Goal: Information Seeking & Learning: Learn about a topic

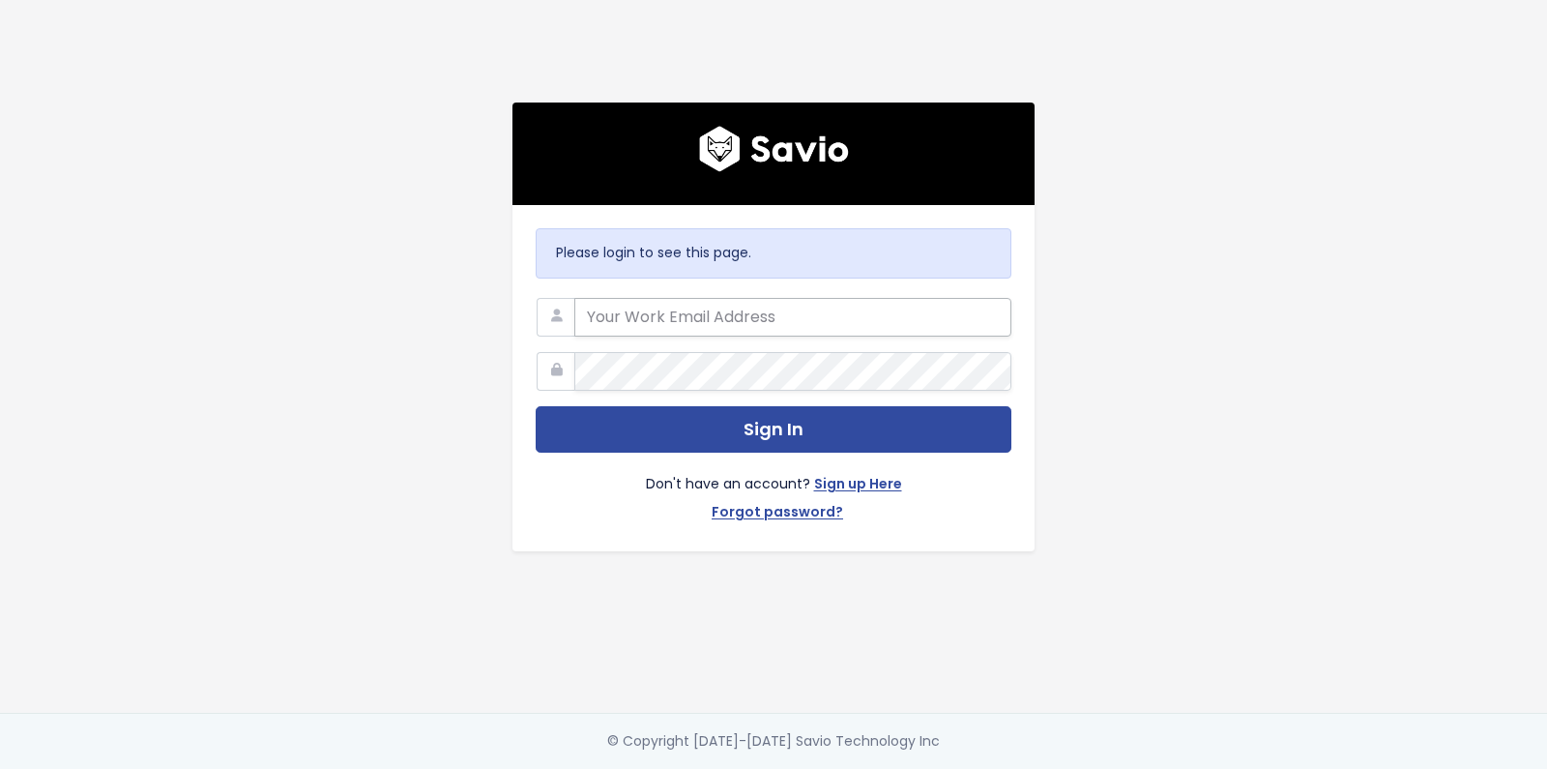
click at [706, 325] on input "email" at bounding box center [792, 317] width 437 height 39
type input "jakub.rystwej@prowly.com"
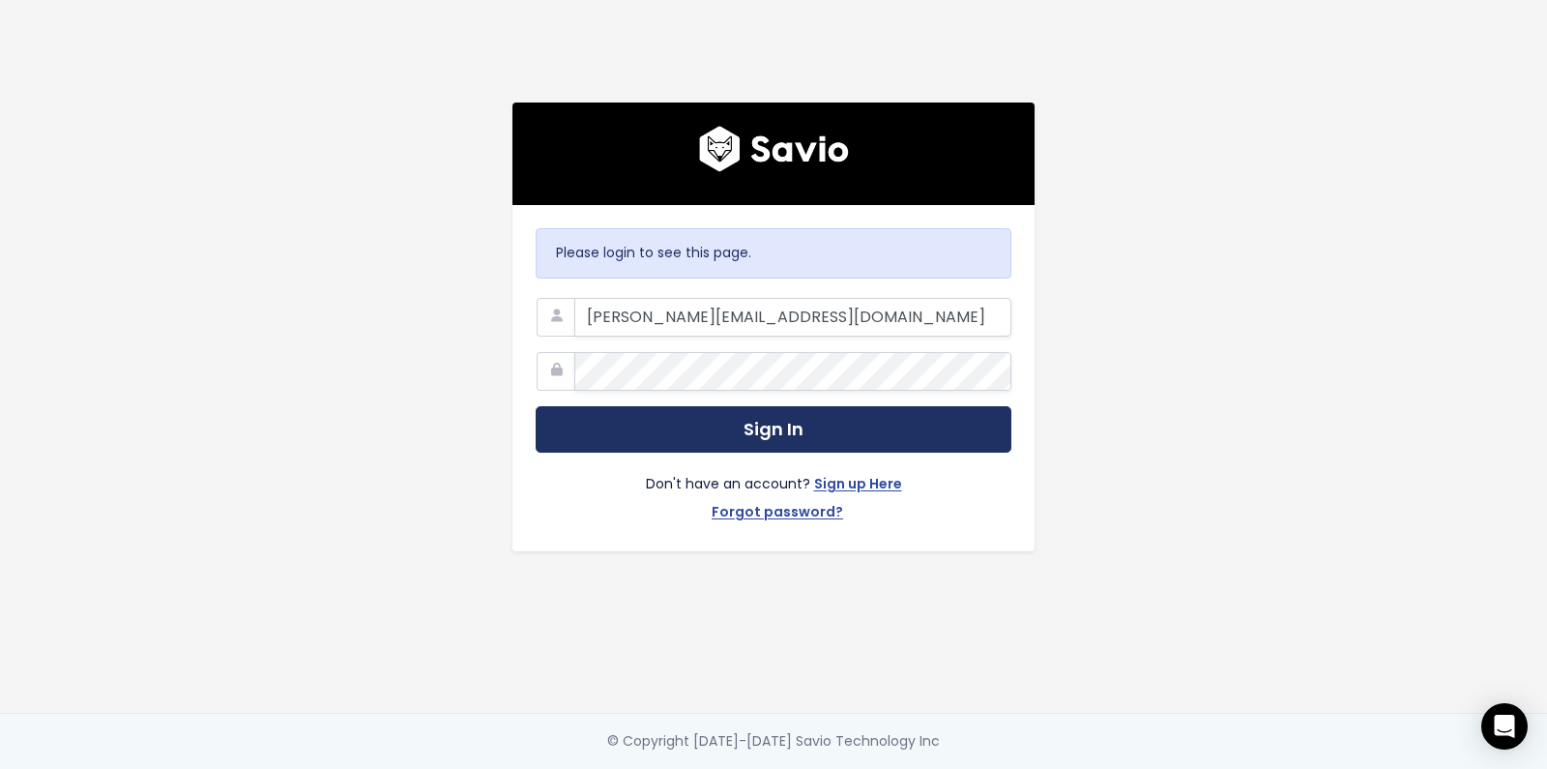
click at [786, 430] on button "Sign In" at bounding box center [774, 429] width 476 height 47
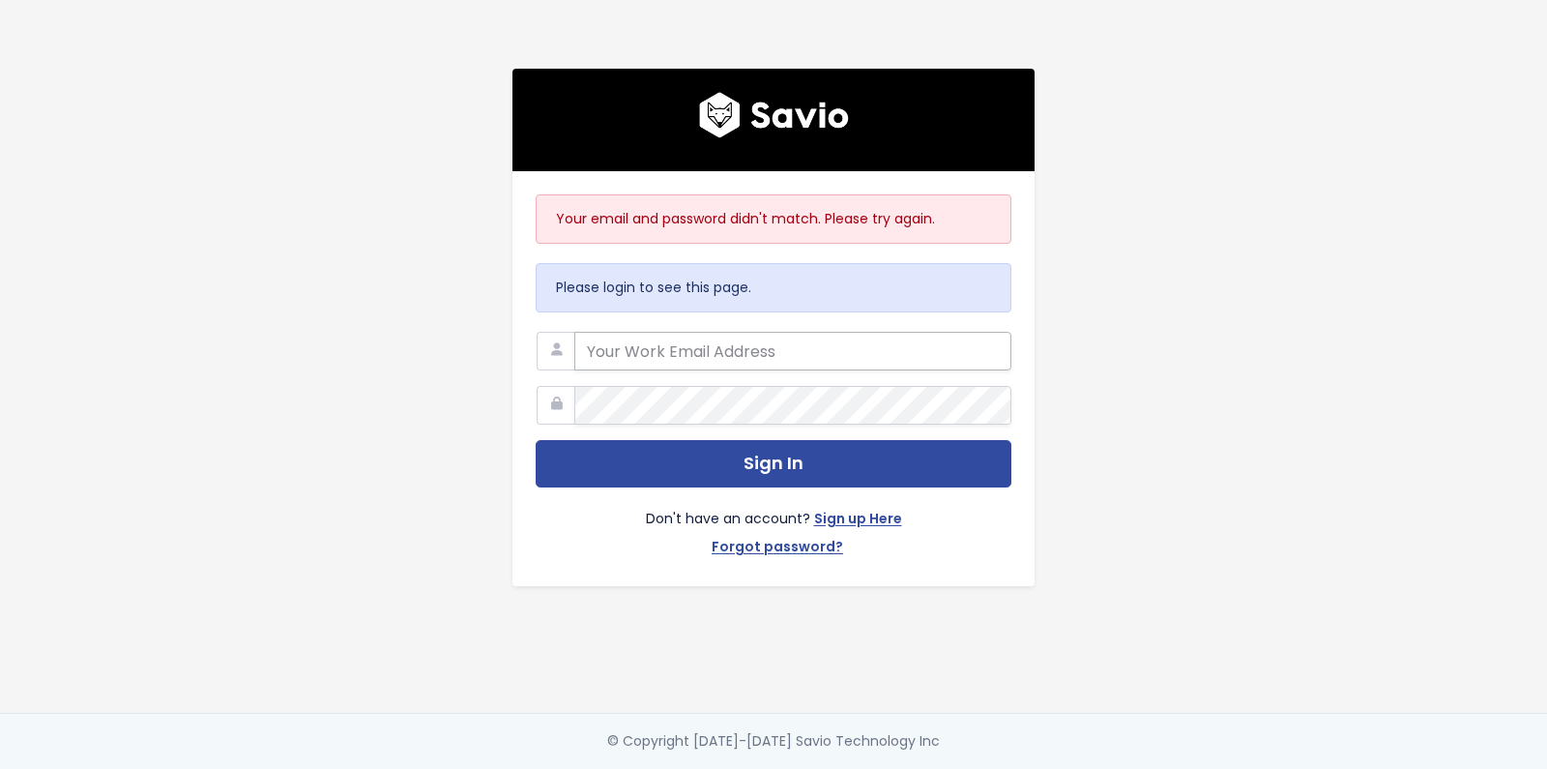
click at [695, 365] on input "email" at bounding box center [792, 351] width 437 height 39
click at [574, 332] on div at bounding box center [574, 332] width 0 height 0
type input "jakub.rystwej@prowly.com"
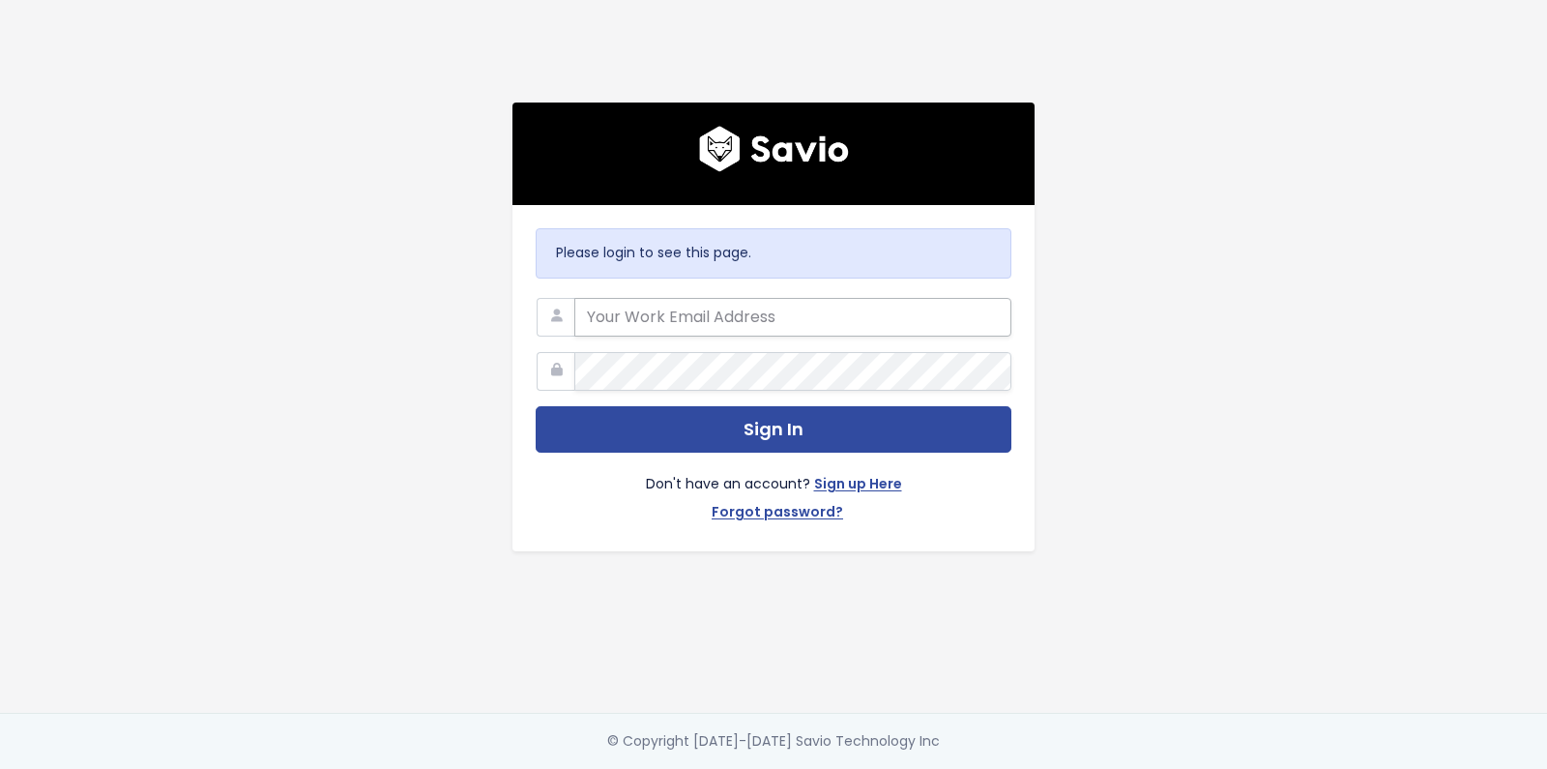
type input "[PERSON_NAME][EMAIL_ADDRESS][DOMAIN_NAME]"
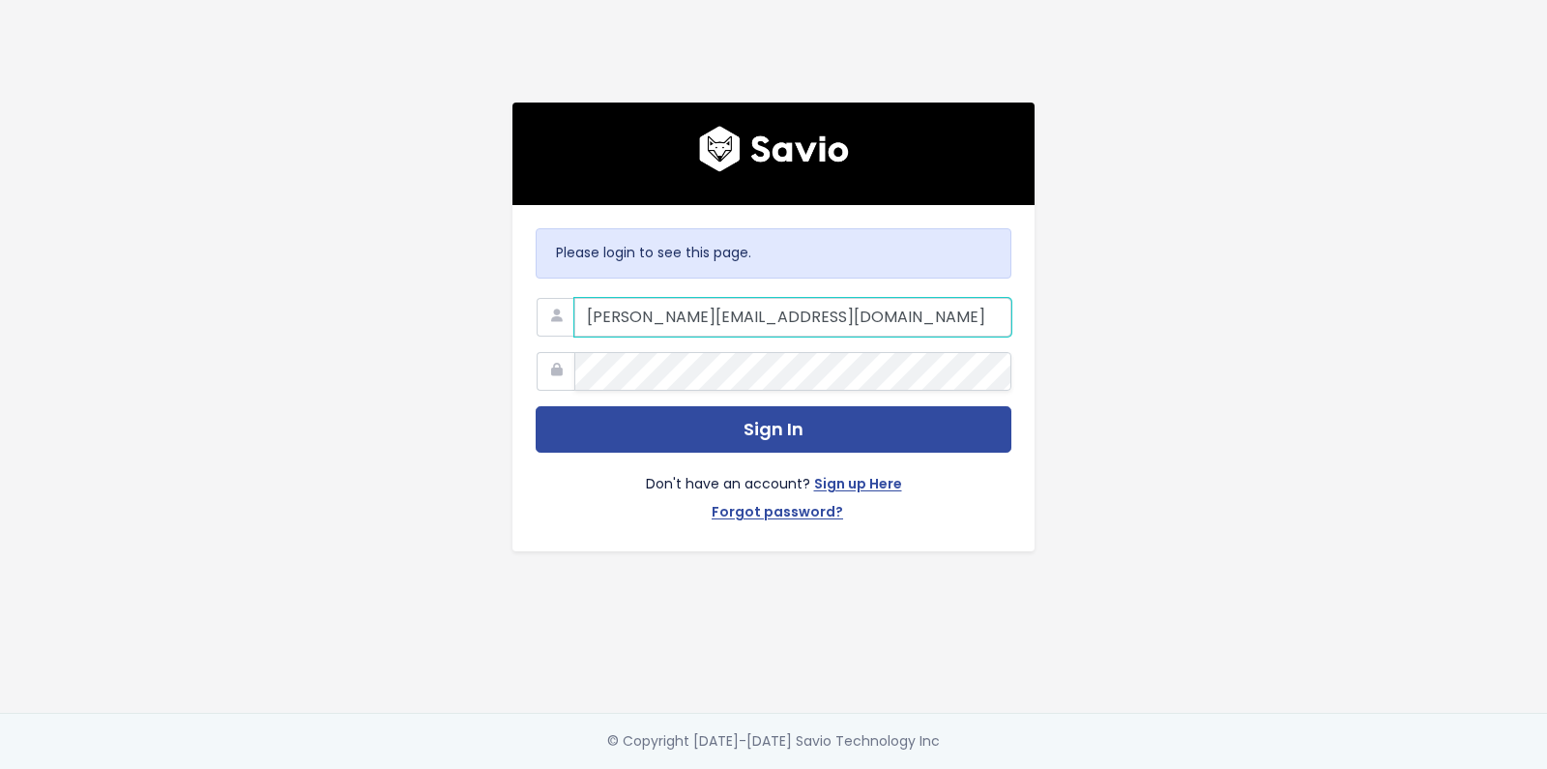
click at [783, 321] on input "[PERSON_NAME][EMAIL_ADDRESS][DOMAIN_NAME]" at bounding box center [792, 317] width 437 height 39
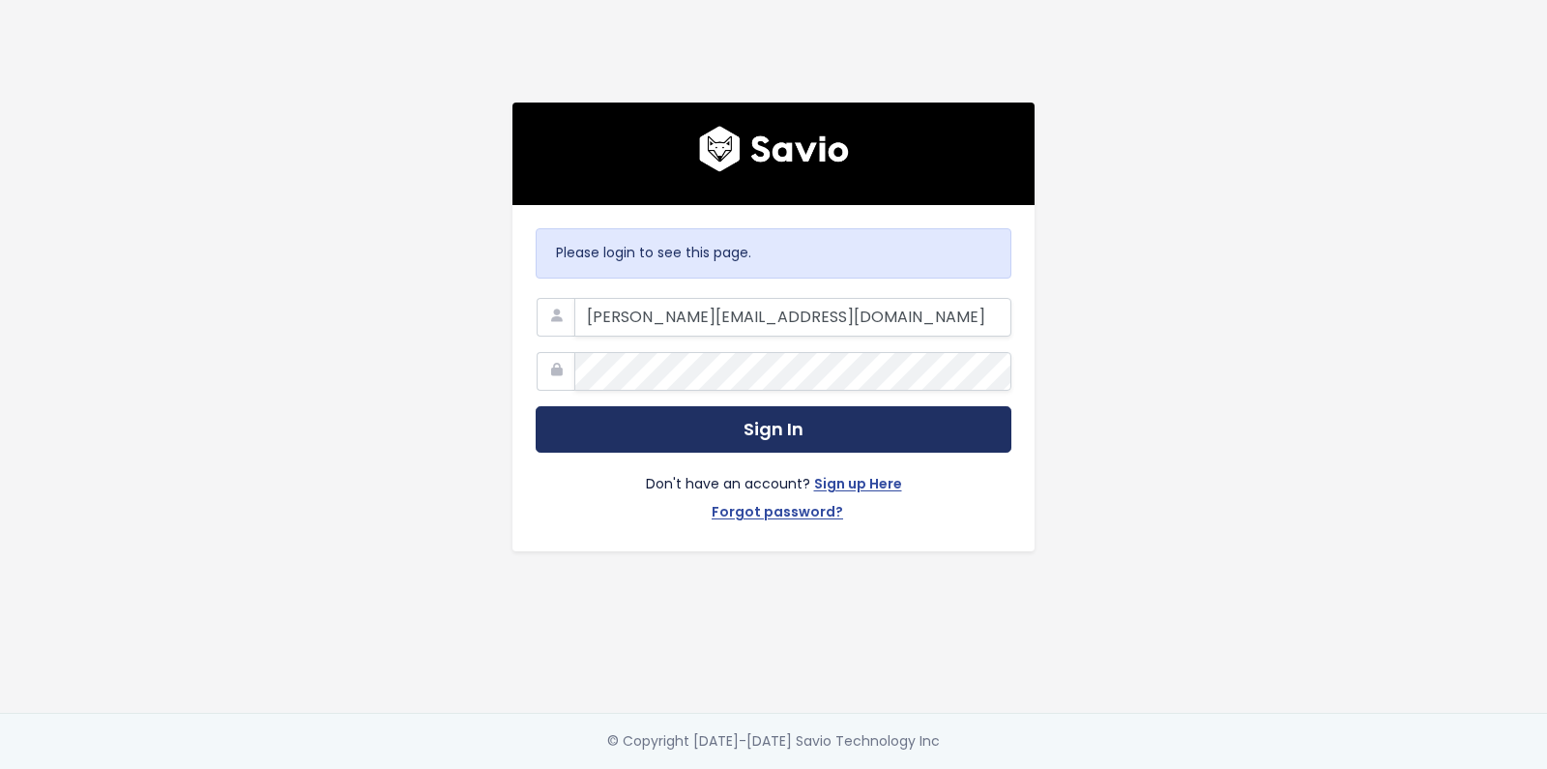
click at [563, 431] on button "Sign In" at bounding box center [774, 429] width 476 height 47
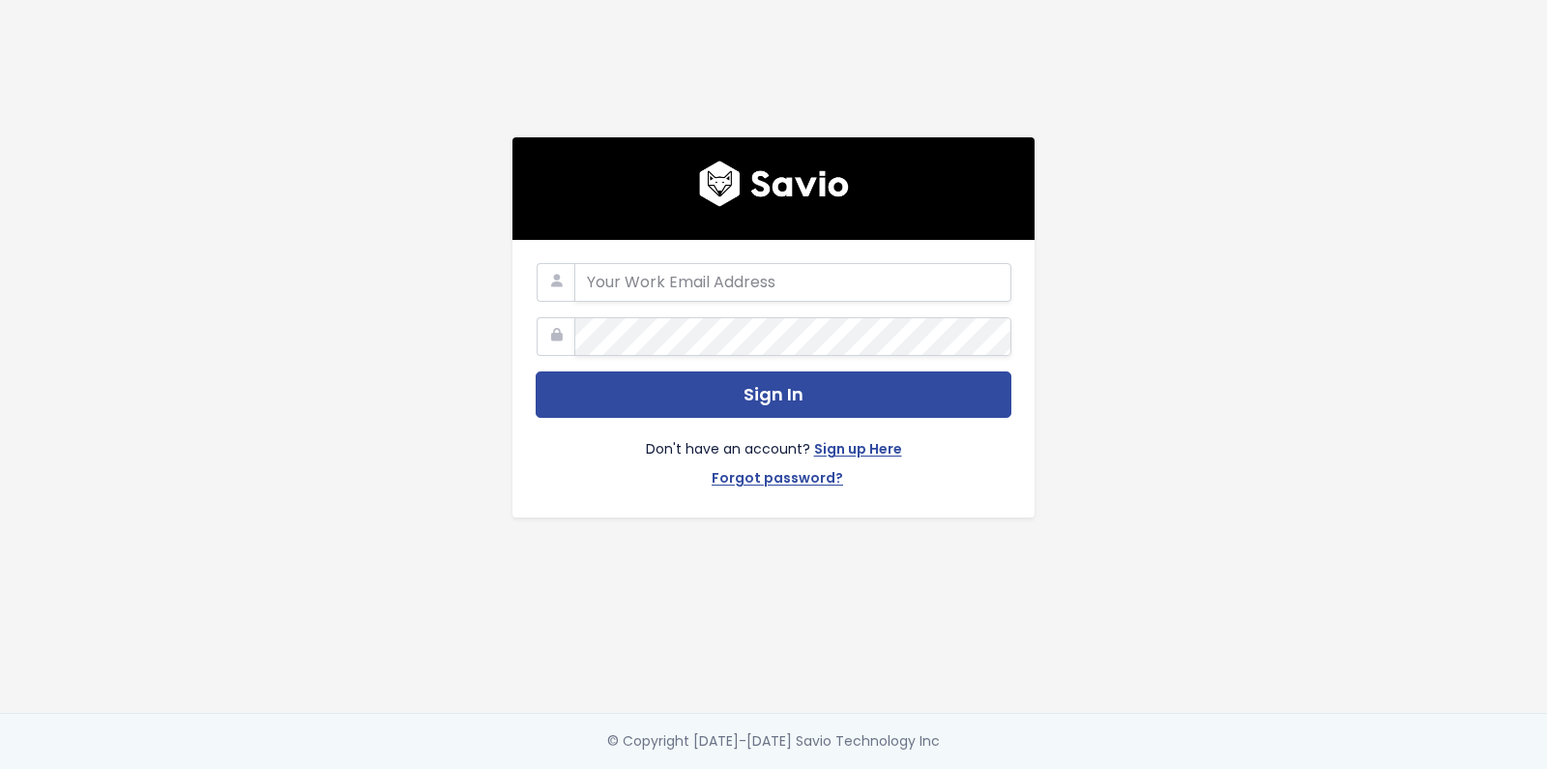
type input "jakub.rystwej@prowly.com"
click at [839, 291] on input "jakub.rystwej@prowly.com" at bounding box center [792, 282] width 437 height 39
click at [418, 537] on div "jakub.rystwej@prowly.com Sign In Don't have an account? Sign up Here Forgot pas…" at bounding box center [773, 356] width 1102 height 712
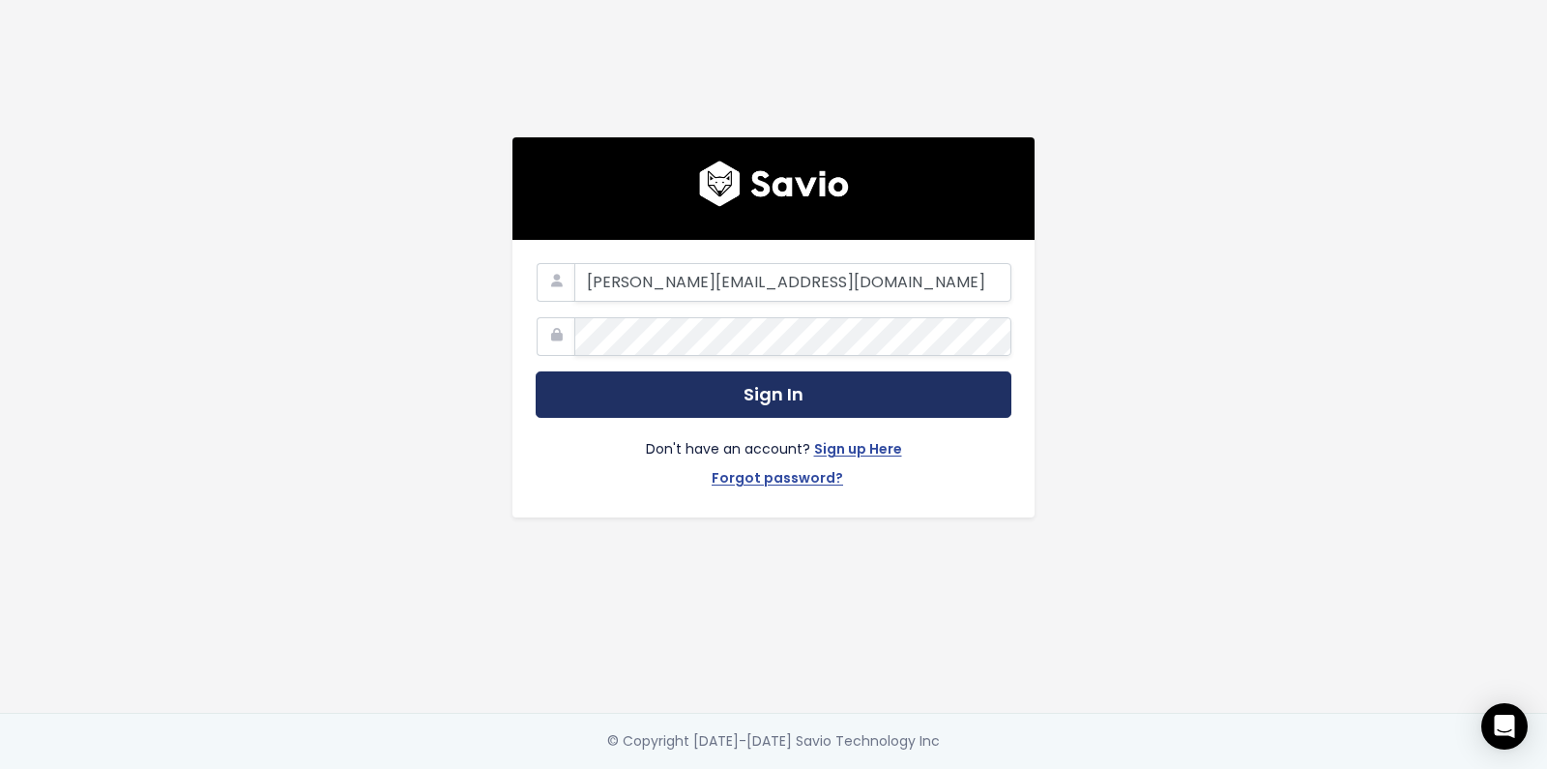
click at [798, 393] on button "Sign In" at bounding box center [774, 394] width 476 height 47
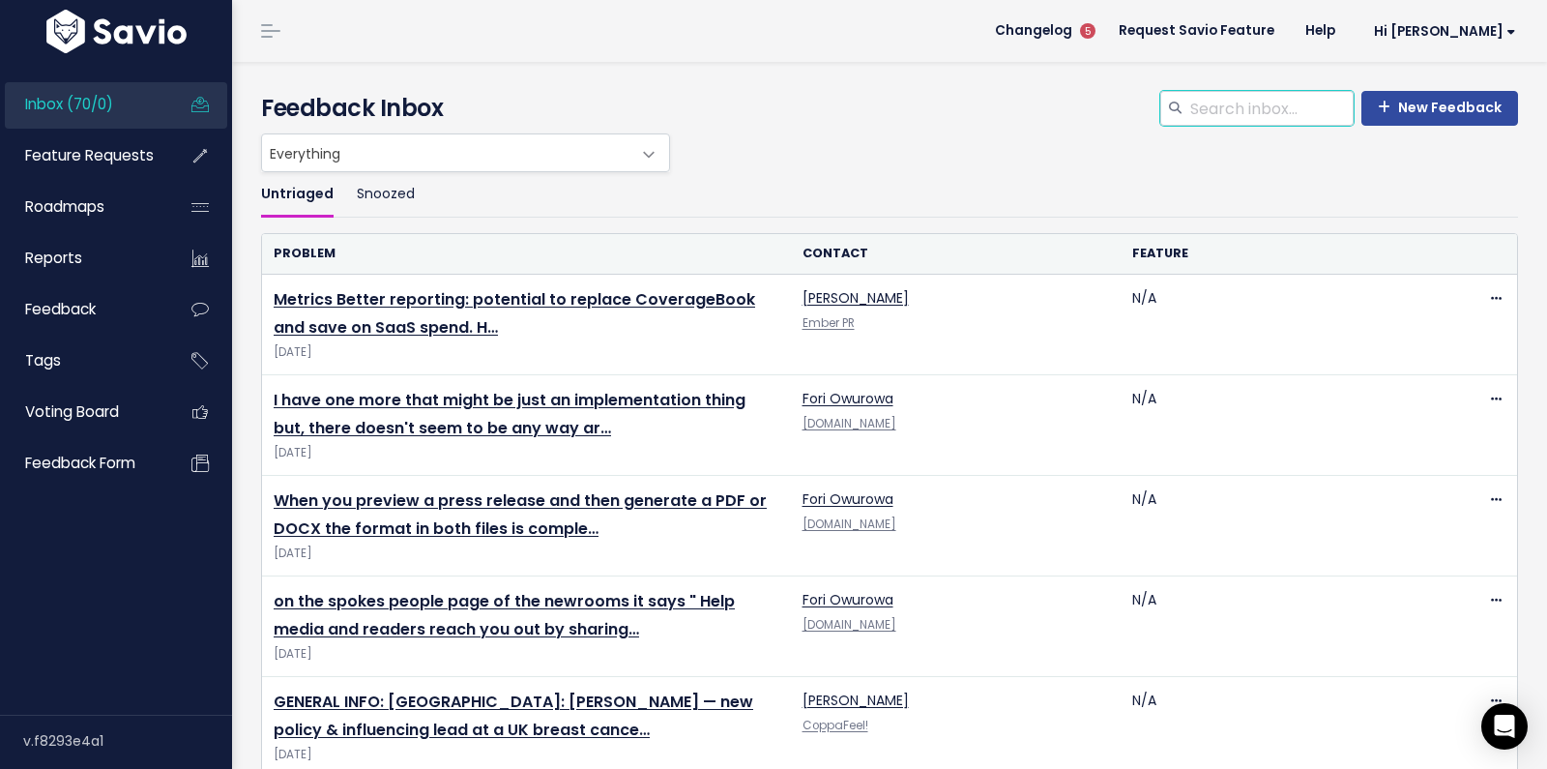
click at [1265, 110] on input "search" at bounding box center [1270, 108] width 165 height 35
type input "reddit"
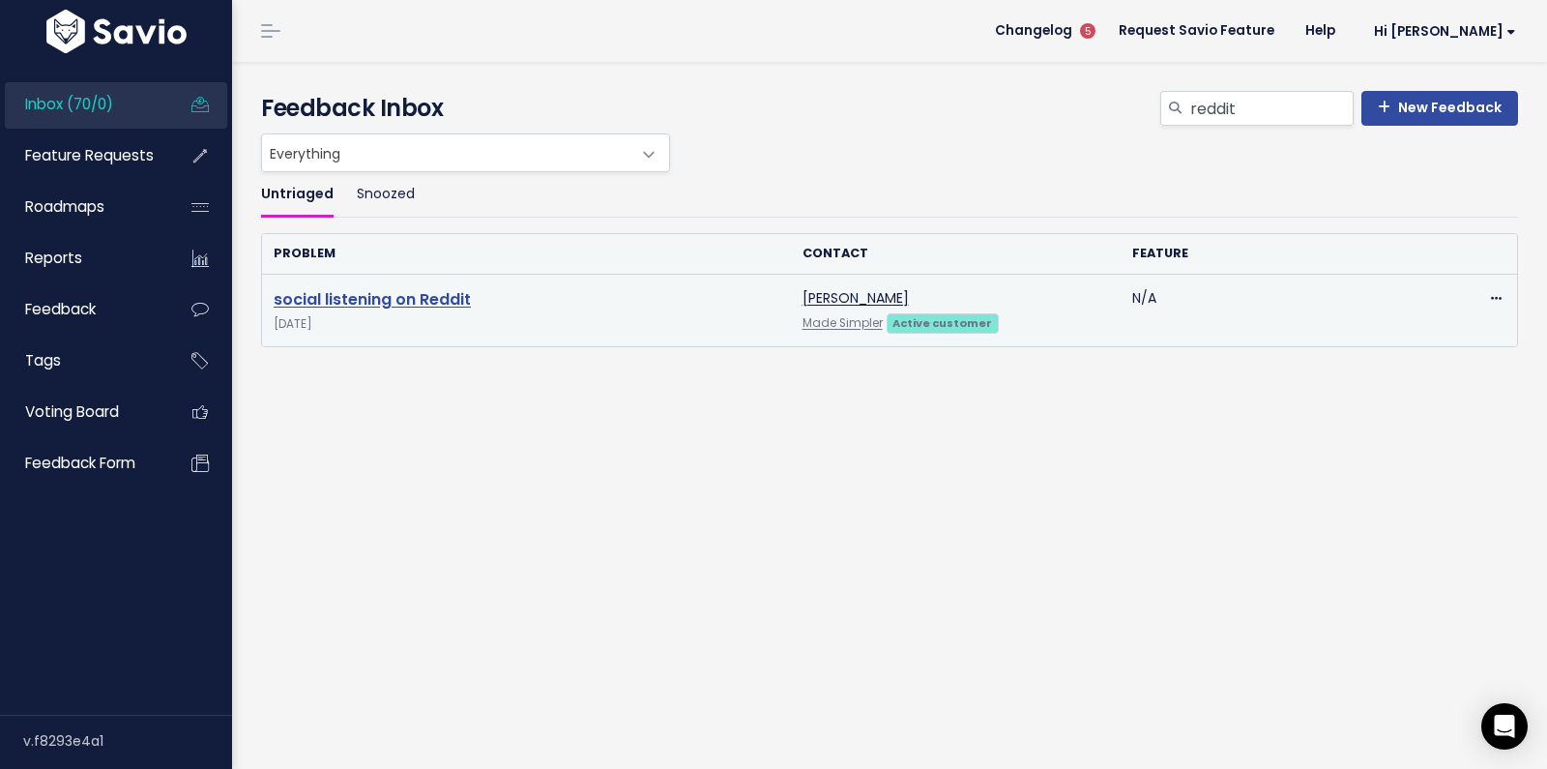
click at [370, 300] on link "social listening on Reddit" at bounding box center [372, 299] width 197 height 22
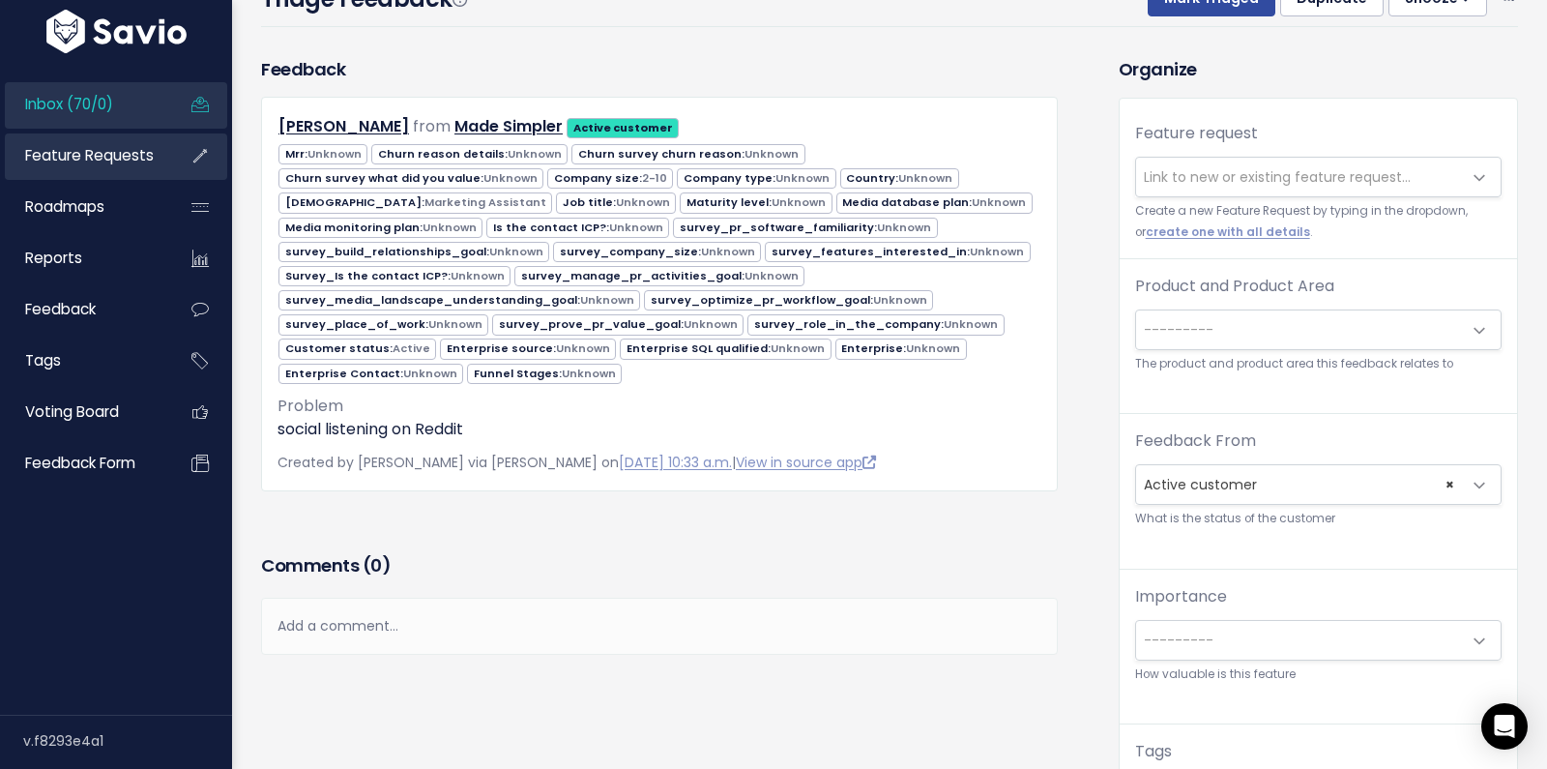
click at [119, 153] on span "Feature Requests" at bounding box center [89, 155] width 129 height 20
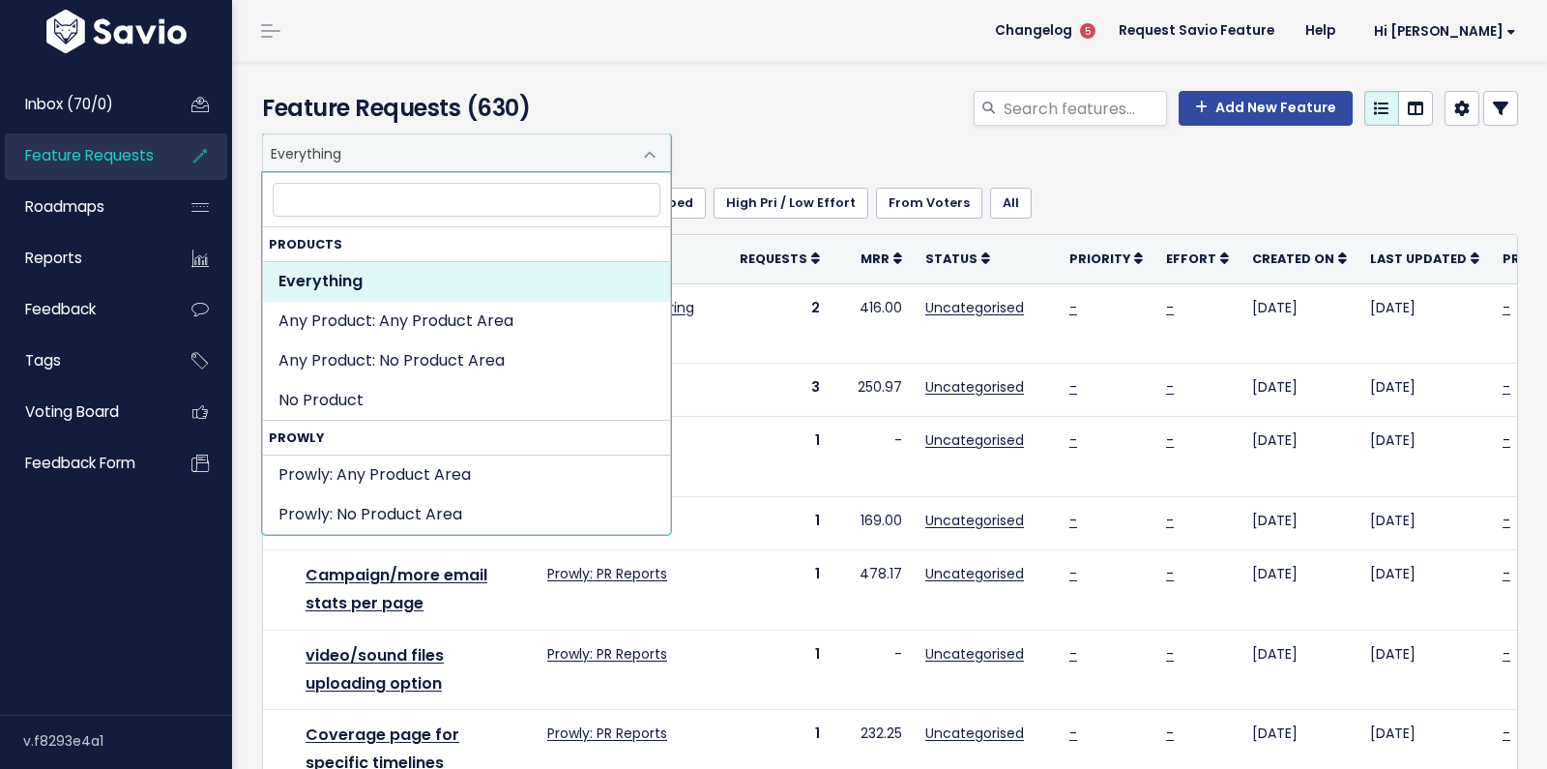
click at [421, 159] on span "Everything" at bounding box center [447, 152] width 368 height 37
click at [1096, 104] on input "search" at bounding box center [1083, 108] width 165 height 35
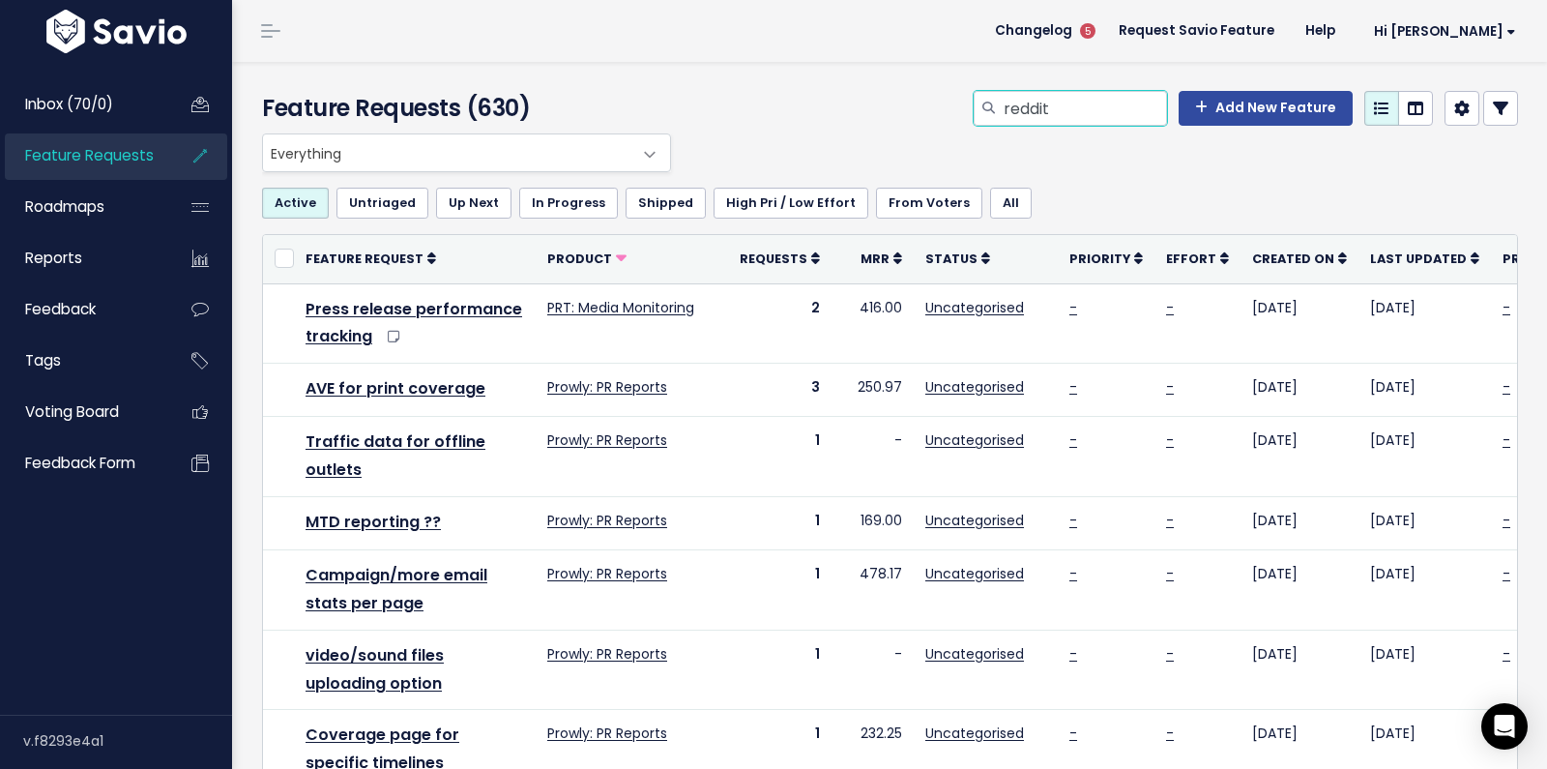
type input "reddit"
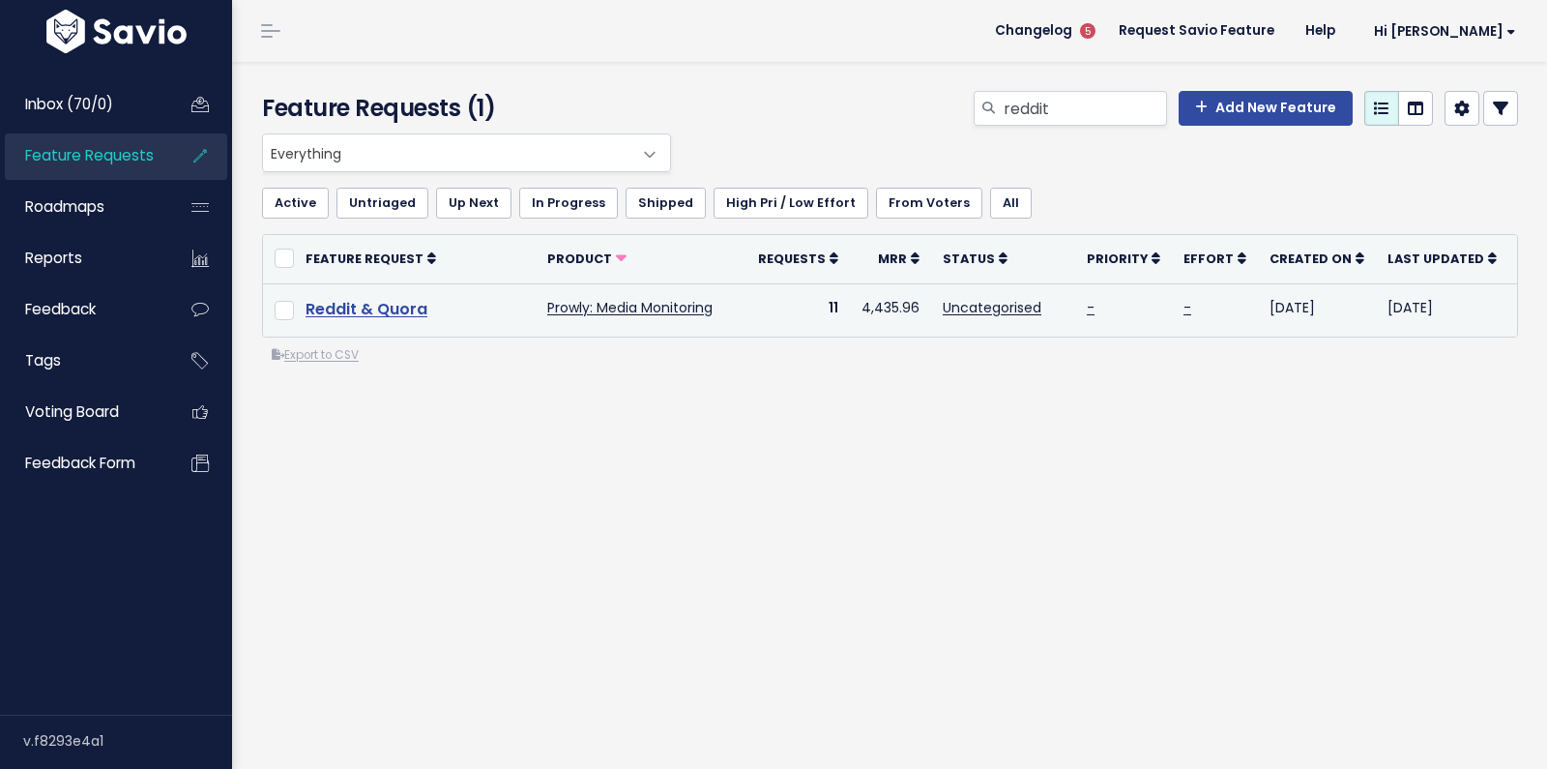
click at [379, 306] on link "Reddit & Quora" at bounding box center [366, 309] width 122 height 22
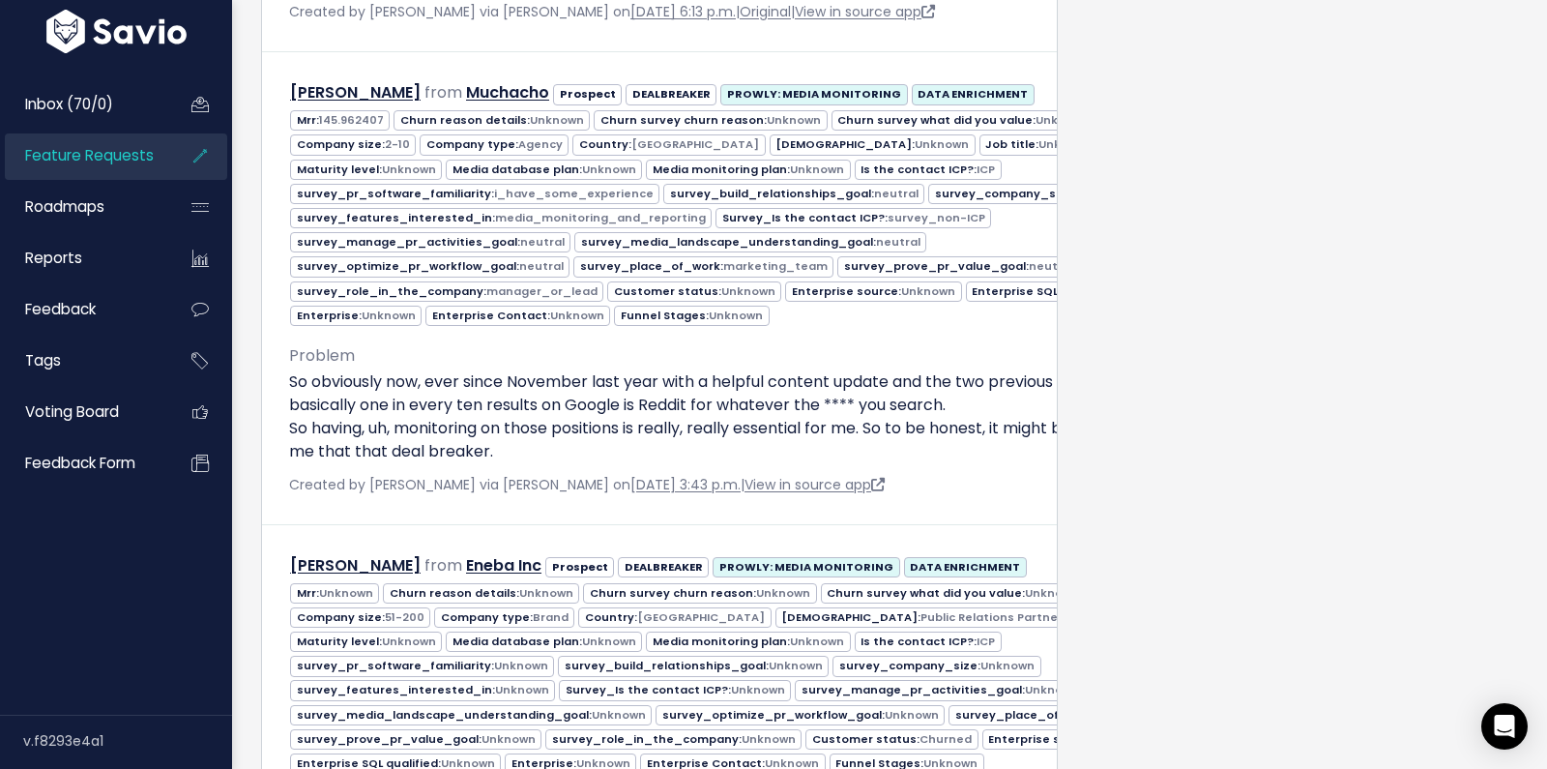
scroll to position [5164, 0]
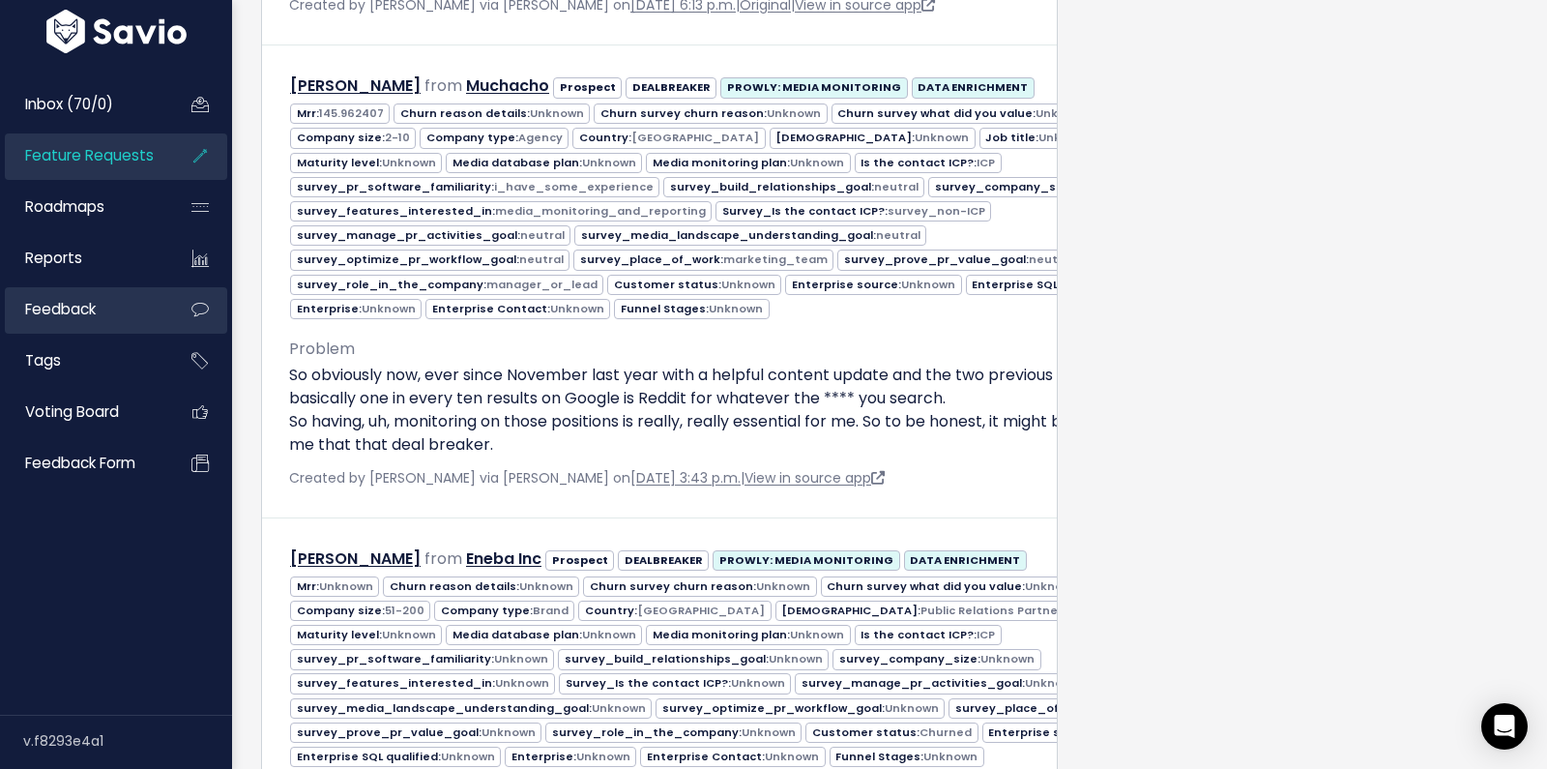
click at [94, 309] on span "Feedback" at bounding box center [60, 309] width 71 height 20
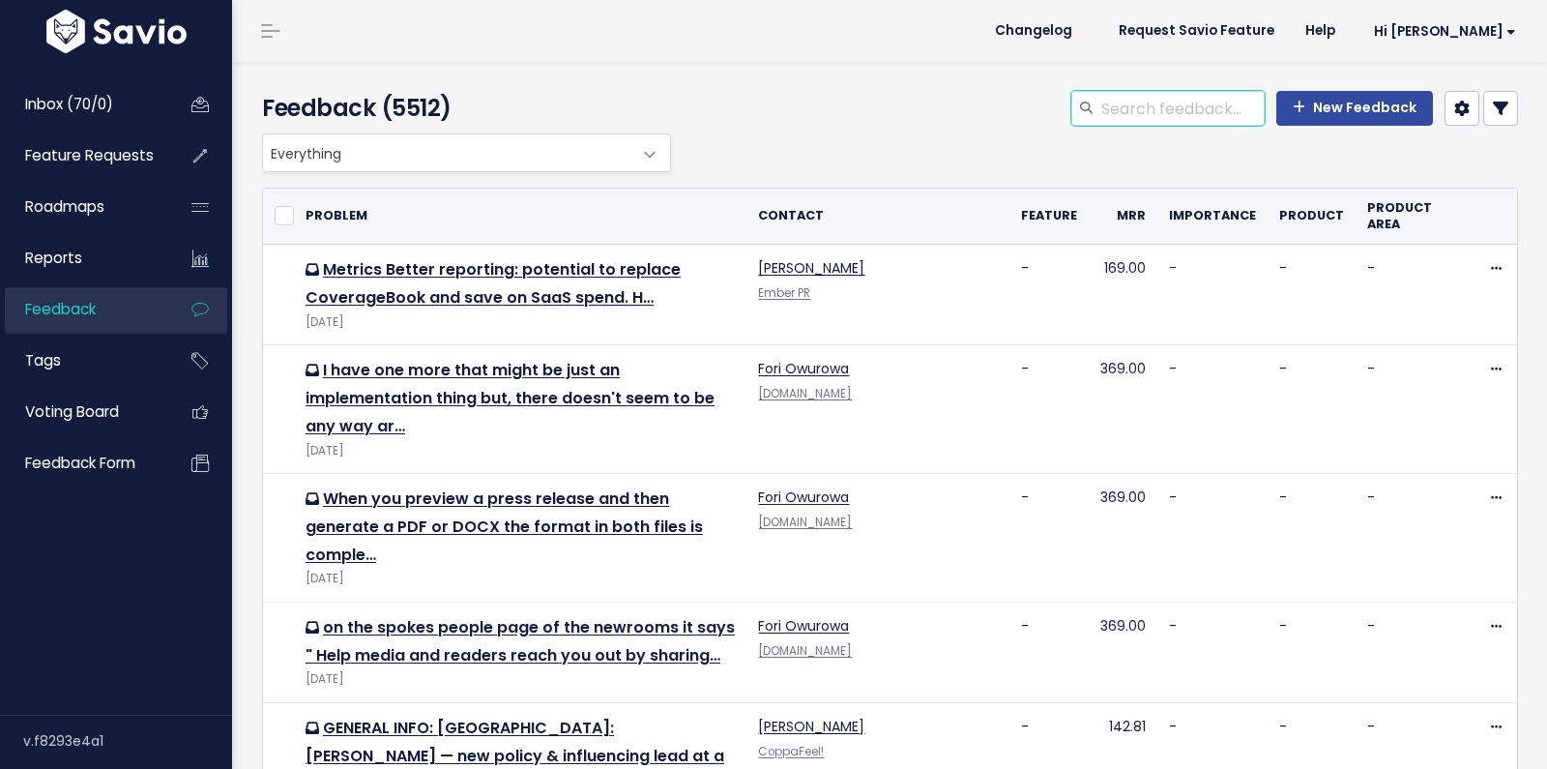
click at [1175, 104] on input "search" at bounding box center [1181, 108] width 165 height 35
type input "reddit"
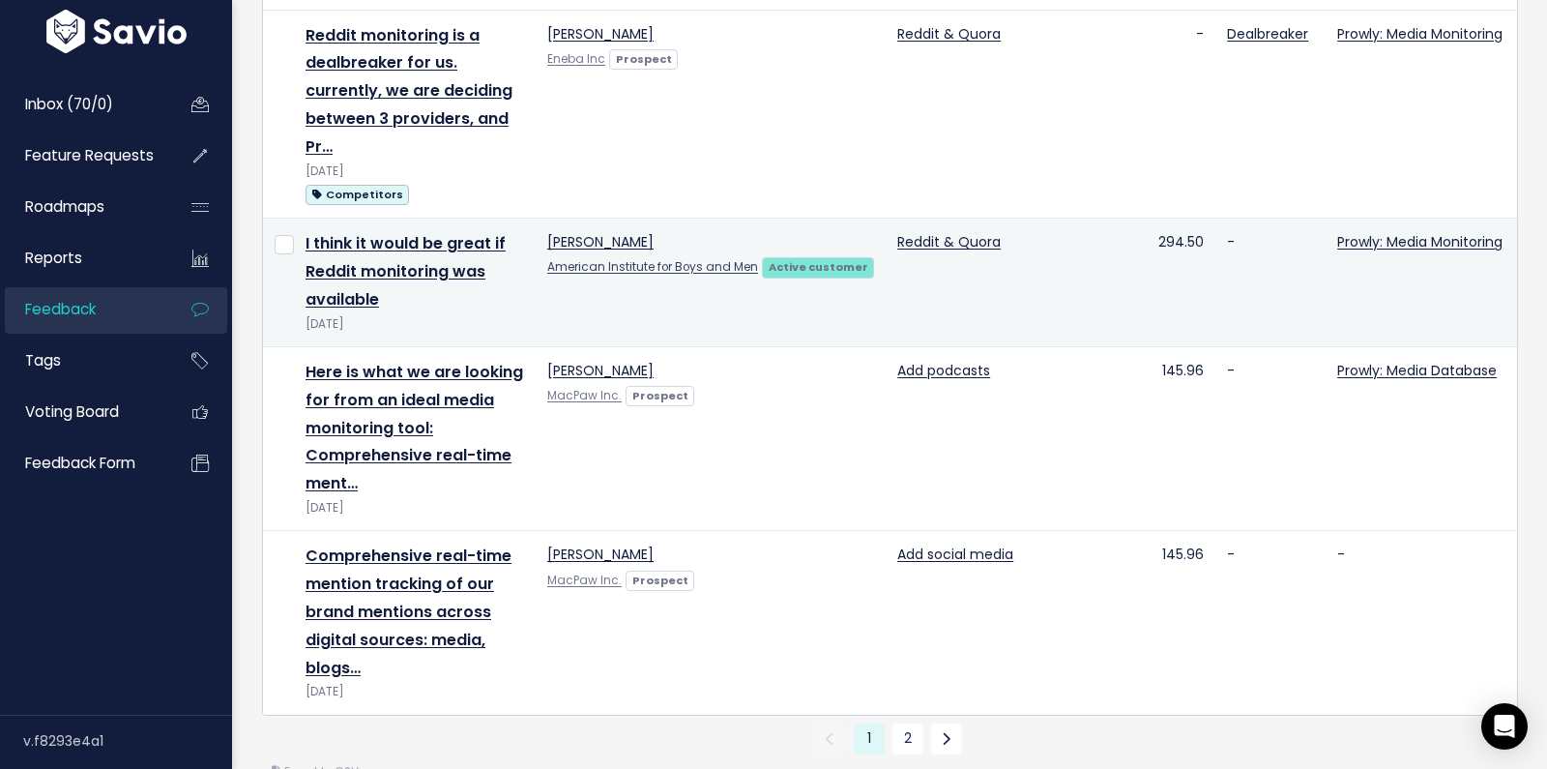
scroll to position [2465, 0]
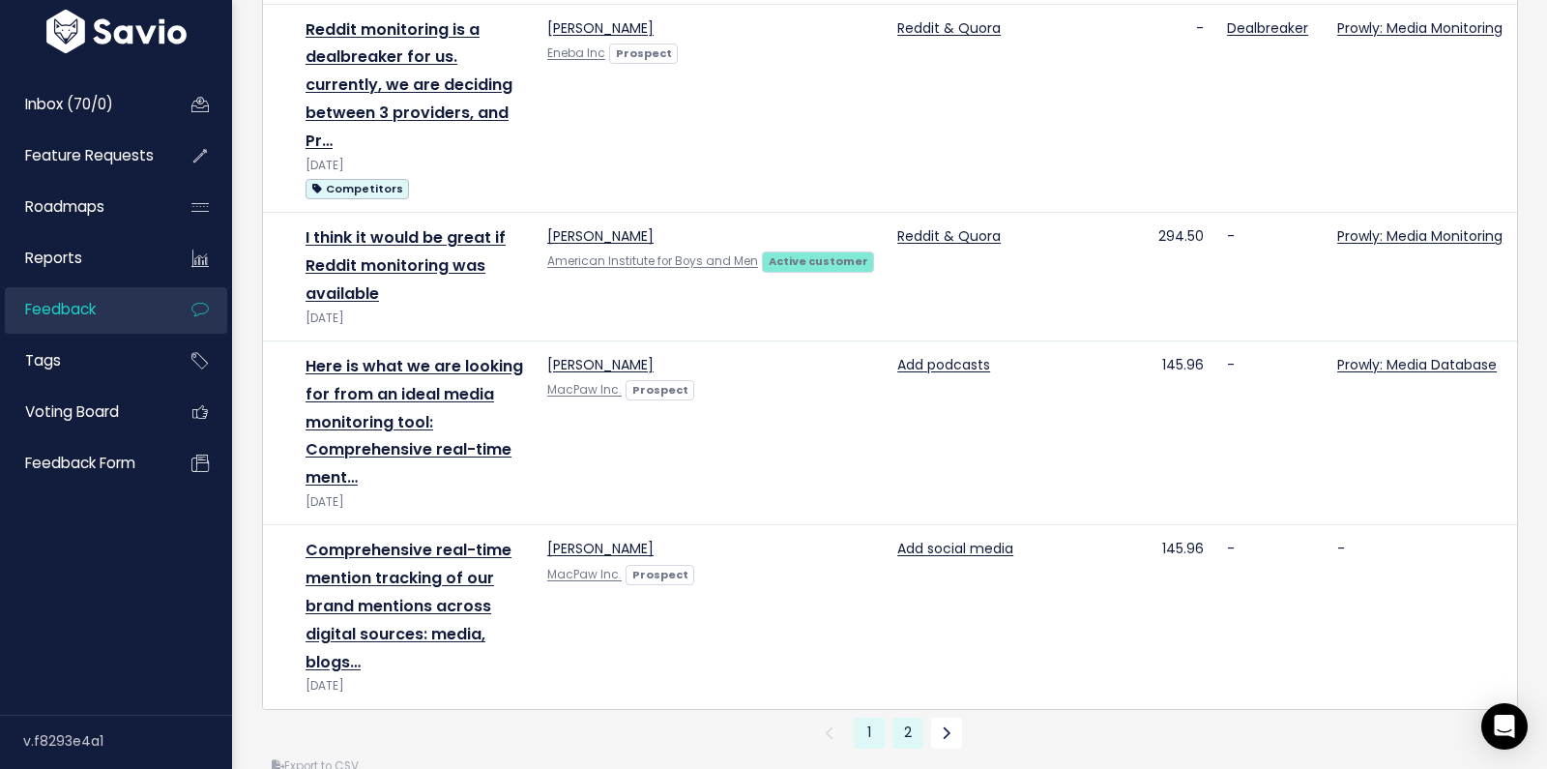
click at [912, 717] on link "2" at bounding box center [907, 732] width 31 height 31
